Goal: Task Accomplishment & Management: Manage account settings

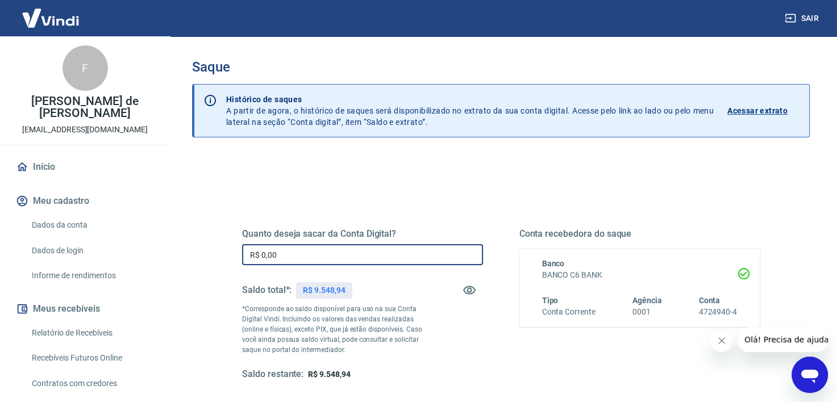
click at [282, 249] on input "R$ 0,00" at bounding box center [362, 254] width 241 height 21
drag, startPoint x: 285, startPoint y: 252, endPoint x: 196, endPoint y: 256, distance: 88.7
click at [196, 256] on div "Quanto deseja sacar da Conta Digital? R$ 0,00 ​ Saldo total*: R$ 9.548,94 *Corr…" at bounding box center [501, 359] width 618 height 406
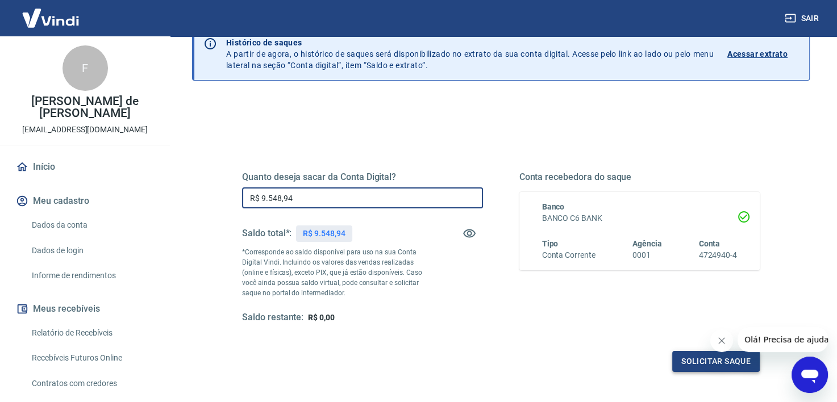
type input "R$ 9.548,94"
click at [682, 365] on button "Solicitar saque" at bounding box center [715, 361] width 87 height 21
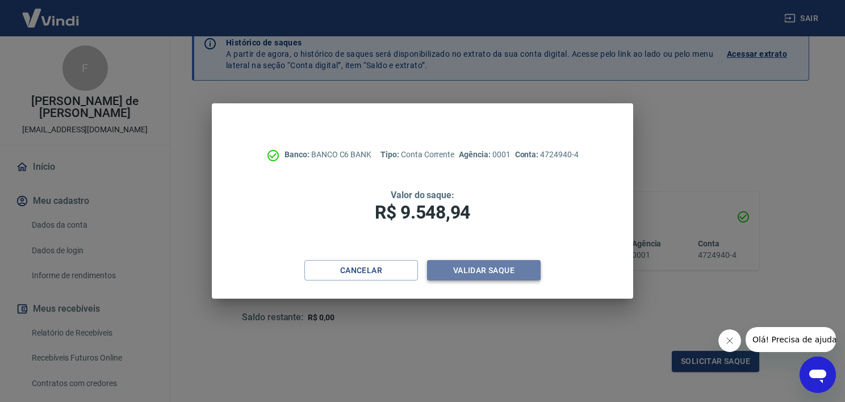
click at [453, 270] on button "Validar saque" at bounding box center [484, 270] width 114 height 21
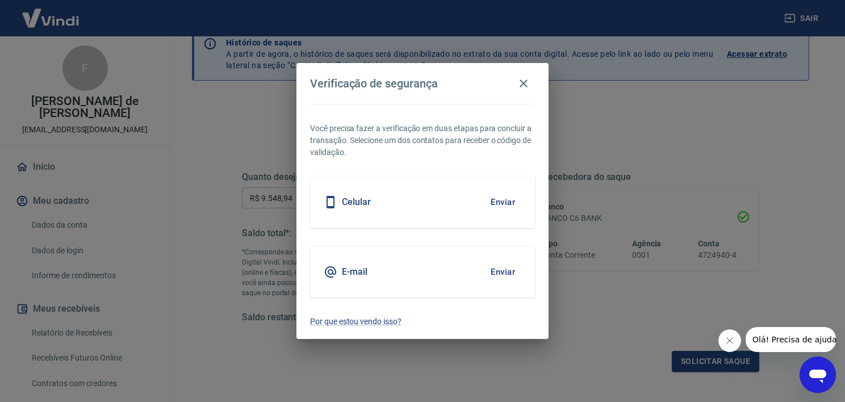
click at [499, 202] on button "Enviar" at bounding box center [503, 202] width 37 height 24
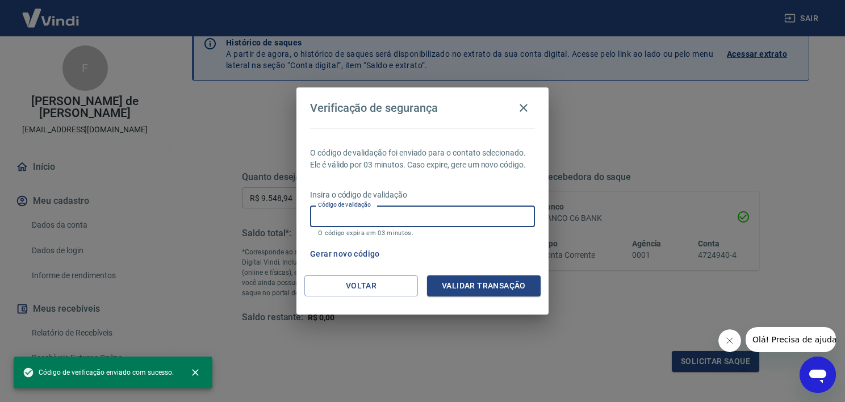
click at [345, 221] on input "Código de validação" at bounding box center [422, 216] width 225 height 21
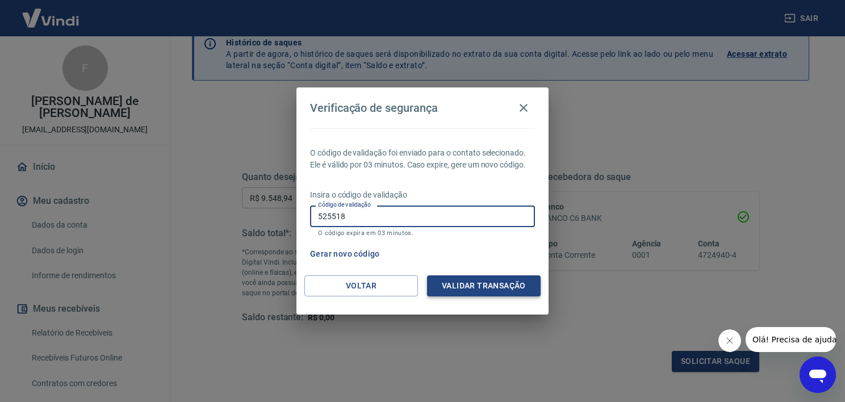
type input "525518"
click at [502, 291] on button "Validar transação" at bounding box center [484, 286] width 114 height 21
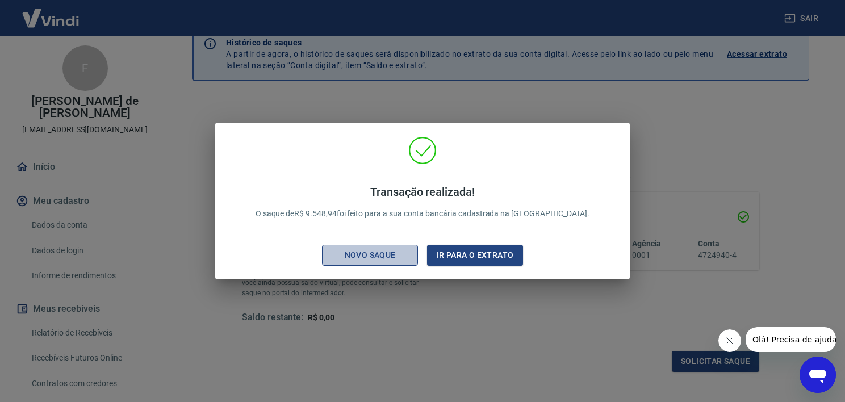
click at [385, 258] on div "Novo saque" at bounding box center [370, 255] width 78 height 14
